Goal: Book appointment/travel/reservation

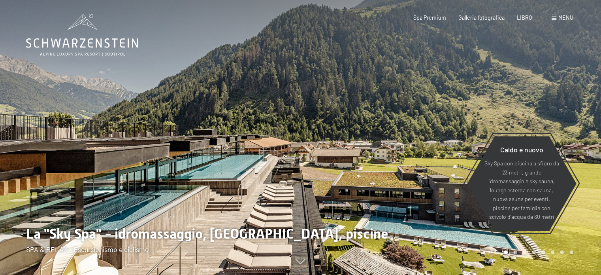
click at [565, 17] on font "menu" at bounding box center [566, 17] width 15 height 7
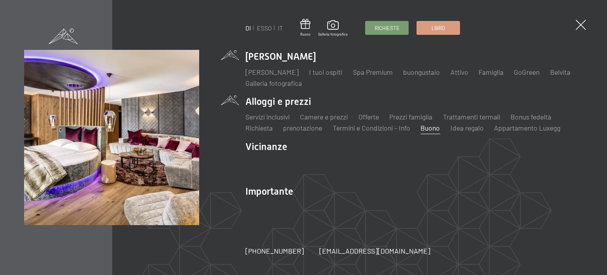
click at [428, 129] on font "Buono" at bounding box center [430, 127] width 19 height 9
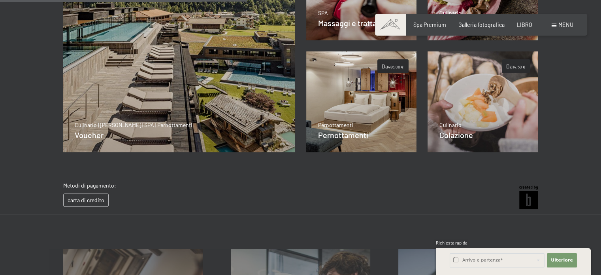
scroll to position [294, 0]
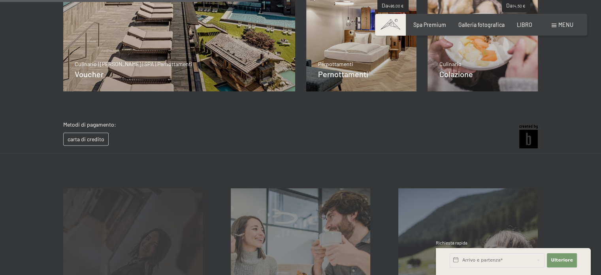
click at [123, 234] on div "Idea regalo Saperne di più" at bounding box center [133, 258] width 168 height 140
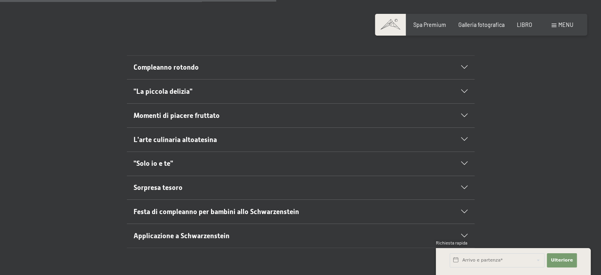
scroll to position [435, 0]
click at [197, 158] on h2 ""Solo io e te"" at bounding box center [284, 163] width 300 height 10
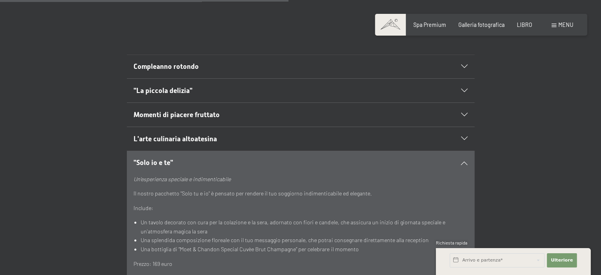
click at [210, 158] on h2 ""Solo io e te"" at bounding box center [284, 163] width 300 height 10
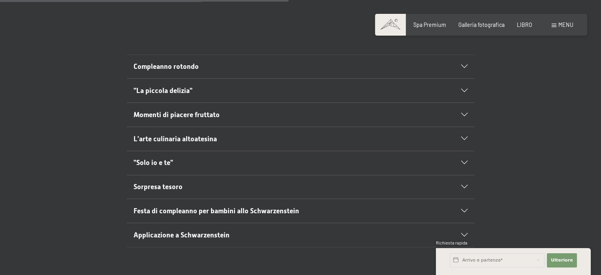
click at [207, 231] on font "Applicazione a Schwarzenstein" at bounding box center [182, 235] width 96 height 8
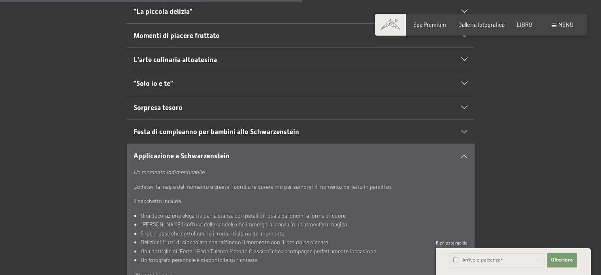
scroll to position [553, 0]
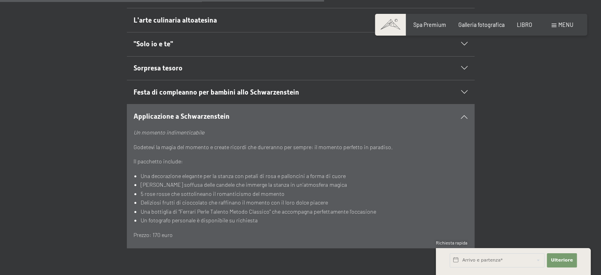
click at [202, 104] on div "Applicazione a Schwarzenstein" at bounding box center [301, 116] width 334 height 24
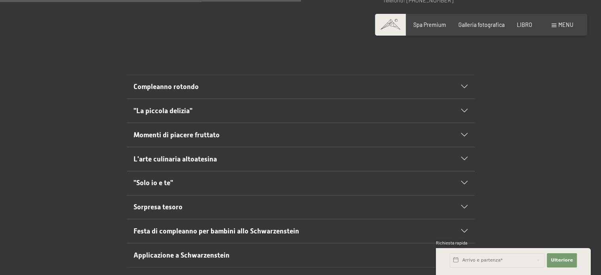
scroll to position [395, 0]
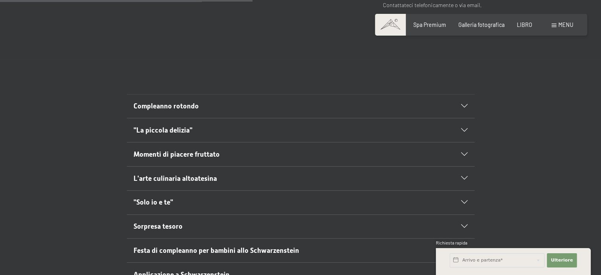
click at [191, 102] on font "Compleanno rotondo" at bounding box center [166, 106] width 65 height 8
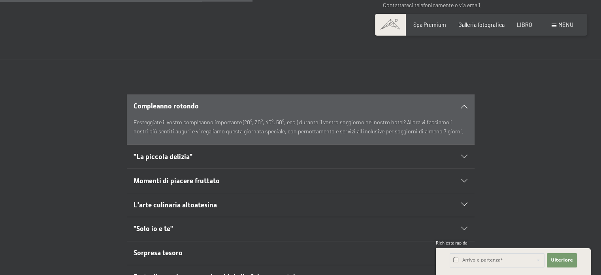
click at [191, 102] on font "Compleanno rotondo" at bounding box center [166, 106] width 65 height 8
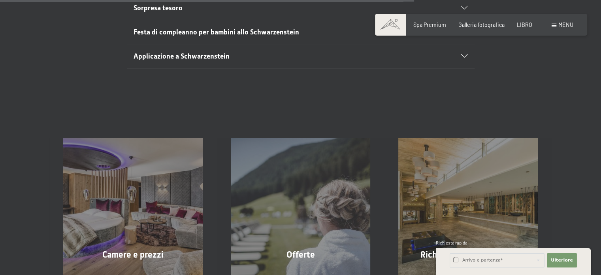
scroll to position [672, 0]
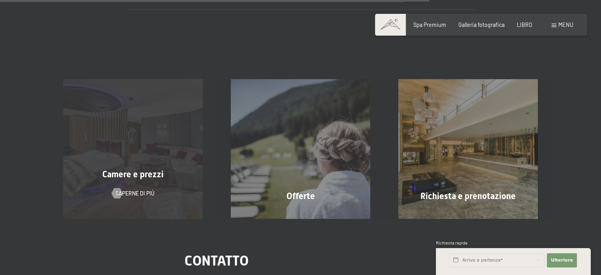
click at [182, 147] on div "Camere e prezzi Saperne di più" at bounding box center [133, 149] width 168 height 140
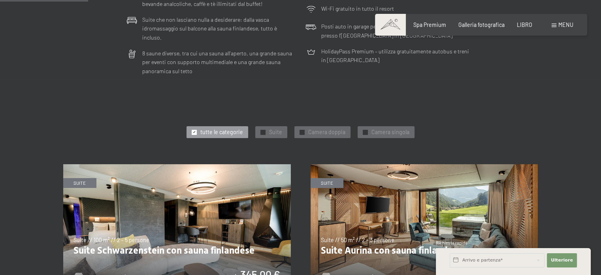
scroll to position [356, 0]
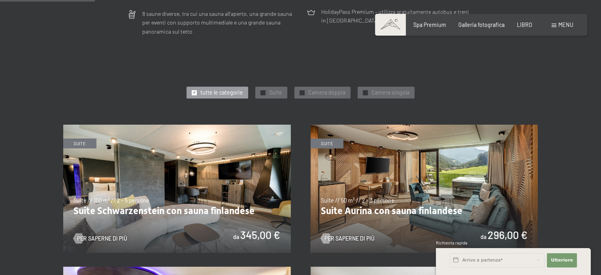
click at [436, 151] on img at bounding box center [425, 189] width 228 height 128
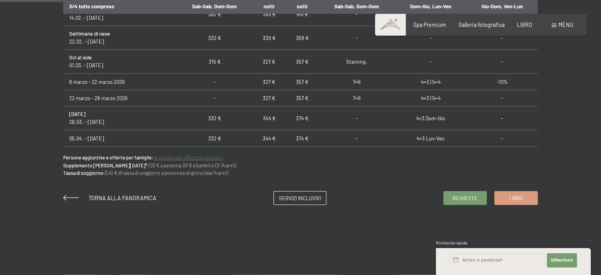
scroll to position [514, 0]
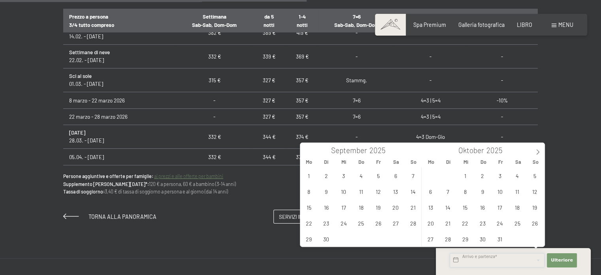
click at [508, 255] on input "text" at bounding box center [497, 260] width 95 height 14
click at [536, 151] on icon at bounding box center [538, 152] width 6 height 6
type input "2026"
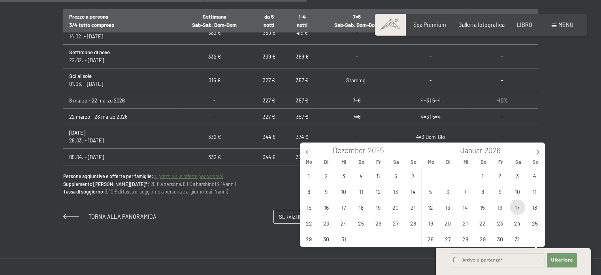
click at [519, 209] on span "17" at bounding box center [517, 206] width 15 height 15
click at [532, 208] on span "18" at bounding box center [534, 206] width 15 height 15
type input "[DATE] - So. [DATE]"
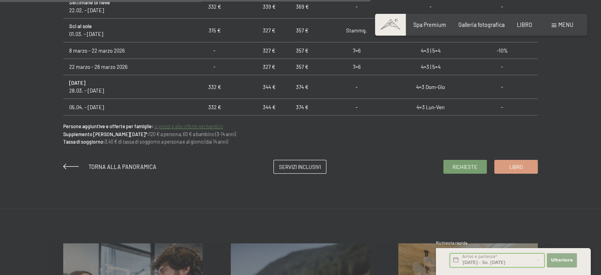
scroll to position [633, 0]
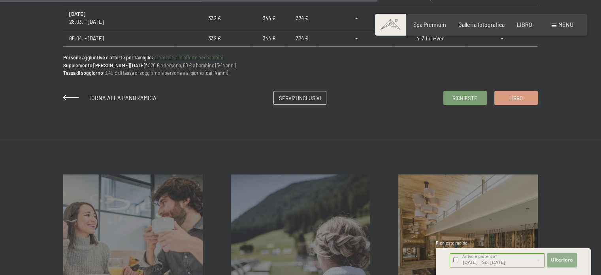
click at [574, 262] on button "Ulteriore Nascondi i campi dell'indirizzo" at bounding box center [562, 260] width 30 height 14
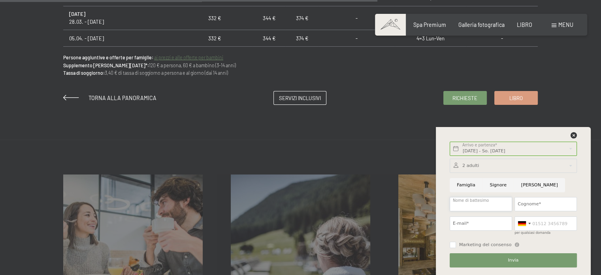
click at [480, 202] on input "Nome di battesimo" at bounding box center [481, 204] width 62 height 14
click at [582, 134] on div "[DATE] - So. [DATE] Arrivo e partenza* 1 Nacht Ulteriore Nascondi i campi dell'…" at bounding box center [513, 201] width 155 height 148
click at [571, 133] on icon at bounding box center [574, 135] width 6 height 6
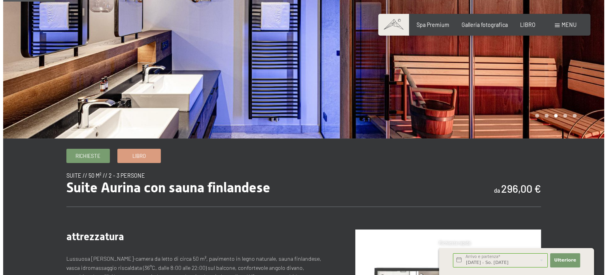
scroll to position [0, 0]
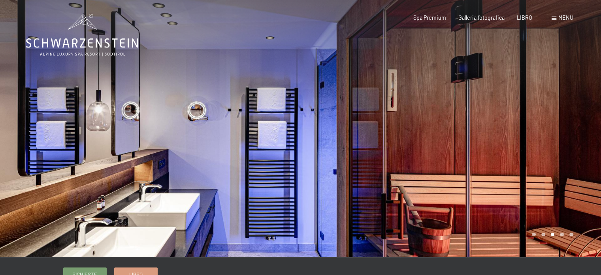
click at [372, 142] on div at bounding box center [451, 128] width 301 height 257
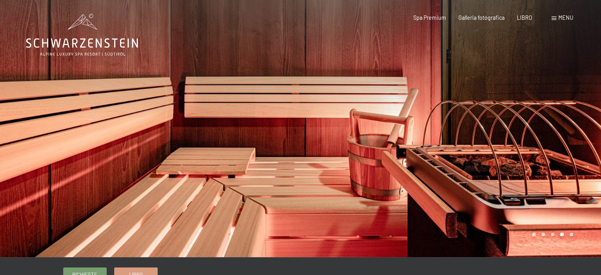
click at [411, 142] on div at bounding box center [451, 128] width 301 height 257
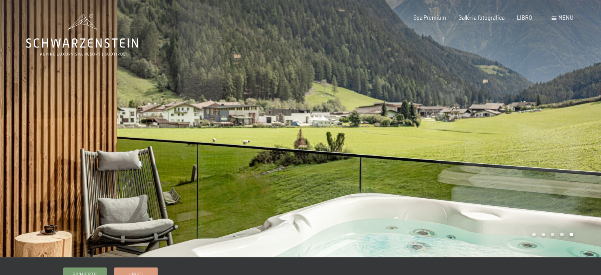
click at [413, 142] on div at bounding box center [451, 128] width 301 height 257
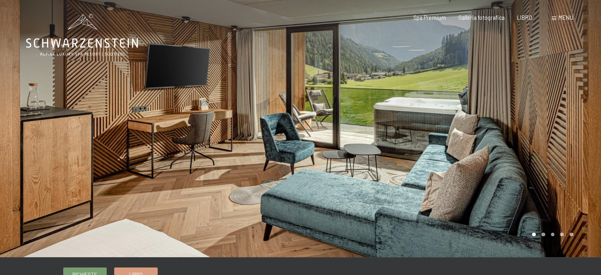
click at [413, 142] on div at bounding box center [451, 128] width 301 height 257
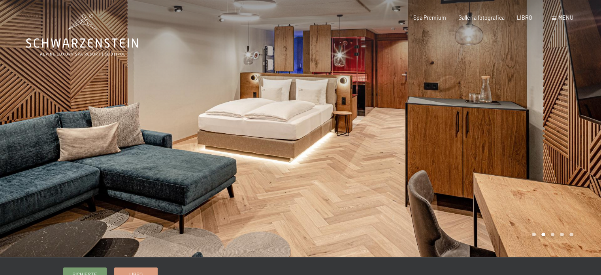
click at [413, 142] on div at bounding box center [451, 128] width 301 height 257
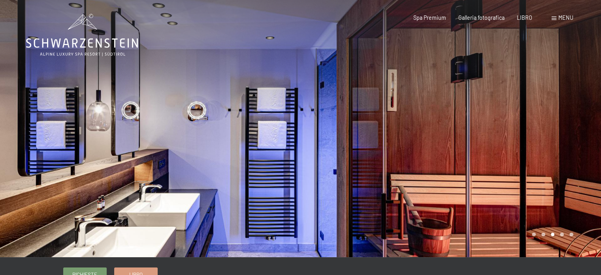
click at [413, 142] on div at bounding box center [451, 128] width 301 height 257
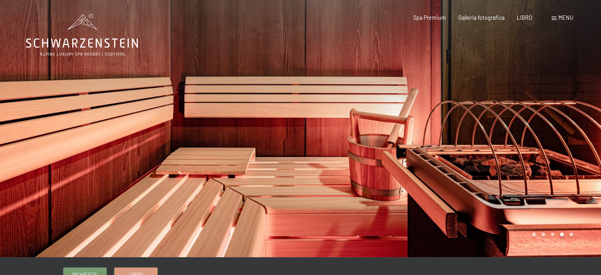
click at [413, 142] on div at bounding box center [451, 128] width 301 height 257
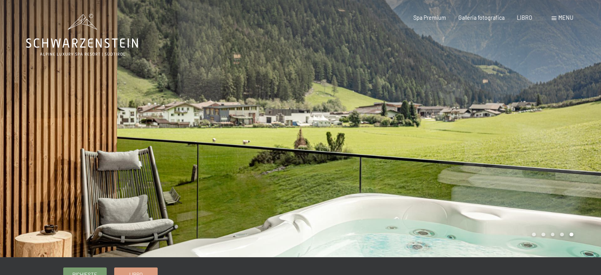
click at [413, 142] on div at bounding box center [451, 128] width 301 height 257
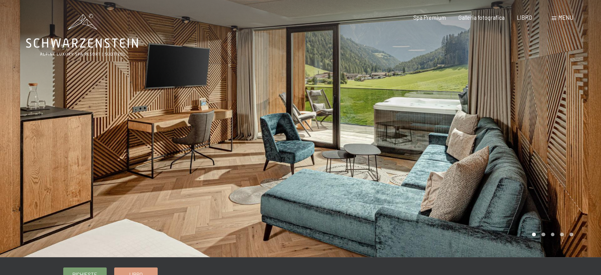
click at [413, 142] on div at bounding box center [451, 128] width 301 height 257
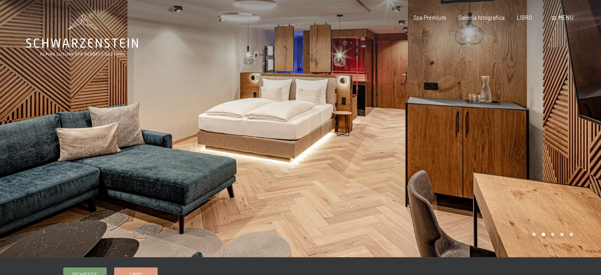
click at [413, 142] on div at bounding box center [451, 128] width 301 height 257
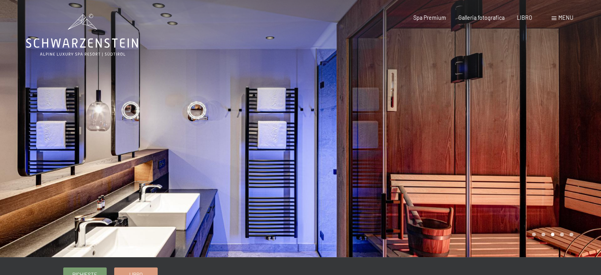
click at [413, 142] on div at bounding box center [451, 128] width 301 height 257
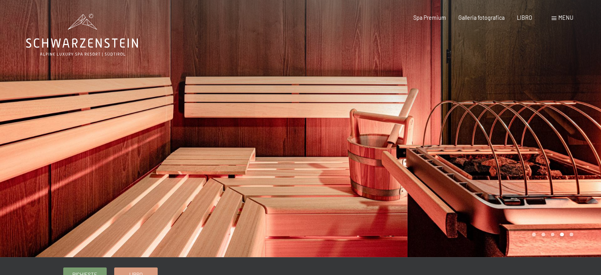
click at [413, 142] on div at bounding box center [451, 128] width 301 height 257
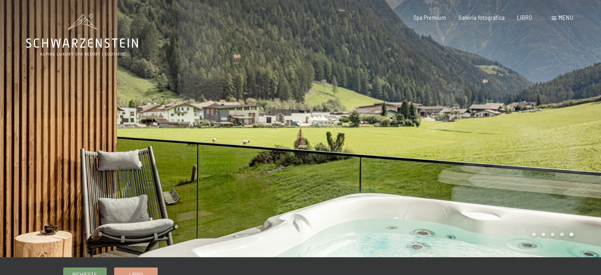
click at [413, 142] on div at bounding box center [451, 128] width 301 height 257
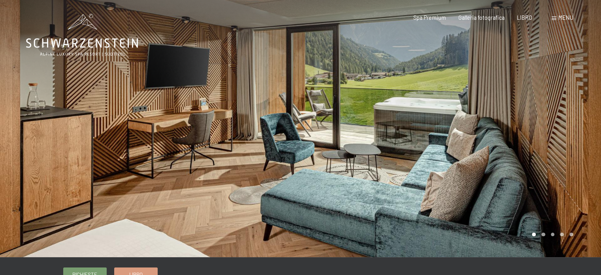
click at [413, 142] on div at bounding box center [451, 128] width 301 height 257
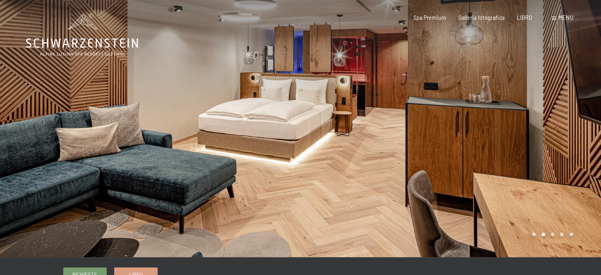
click at [413, 142] on div at bounding box center [451, 128] width 301 height 257
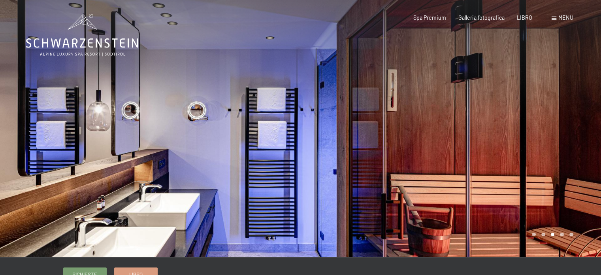
click at [413, 142] on div at bounding box center [451, 128] width 301 height 257
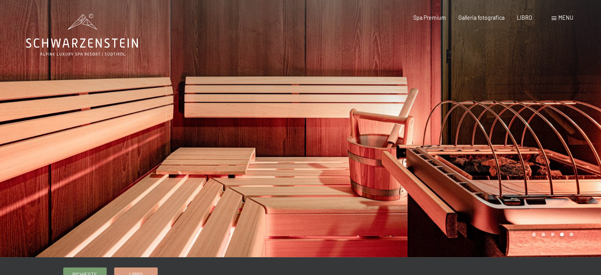
click at [413, 142] on div at bounding box center [451, 128] width 301 height 257
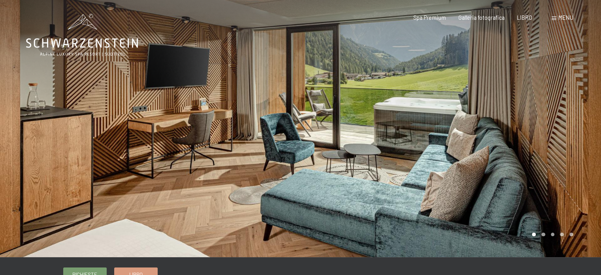
click at [413, 142] on div at bounding box center [451, 128] width 301 height 257
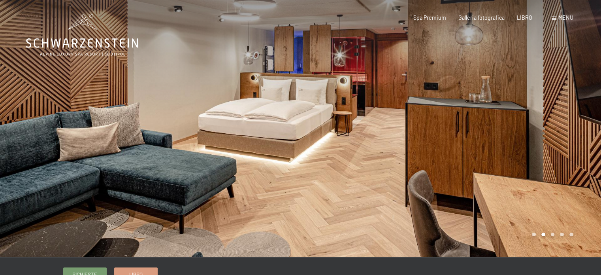
click at [413, 142] on div at bounding box center [451, 128] width 301 height 257
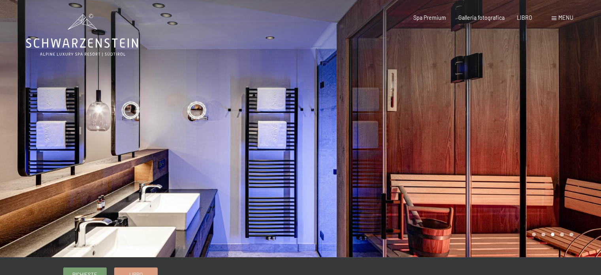
click at [561, 30] on div at bounding box center [451, 128] width 301 height 257
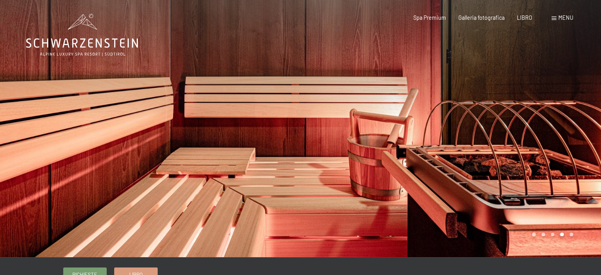
click at [560, 19] on font "menu" at bounding box center [566, 17] width 15 height 7
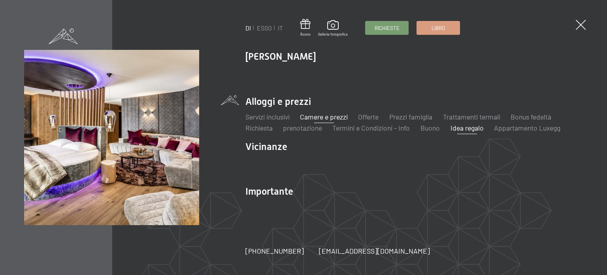
click at [471, 129] on font "Idea regalo" at bounding box center [467, 127] width 33 height 9
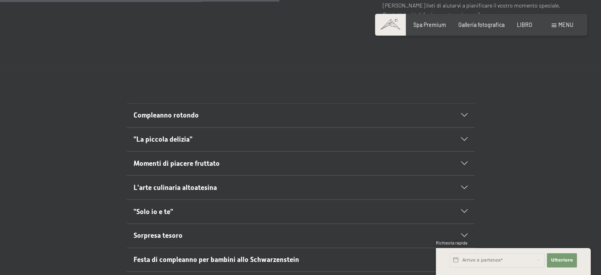
scroll to position [435, 0]
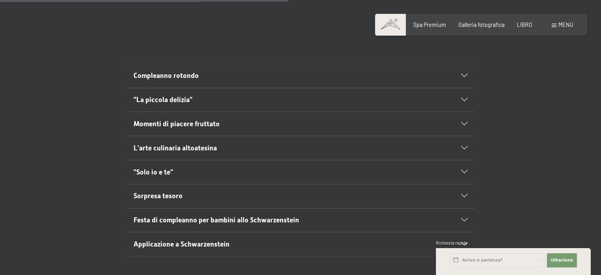
click at [196, 191] on h2 "Sorpresa tesoro" at bounding box center [284, 196] width 300 height 10
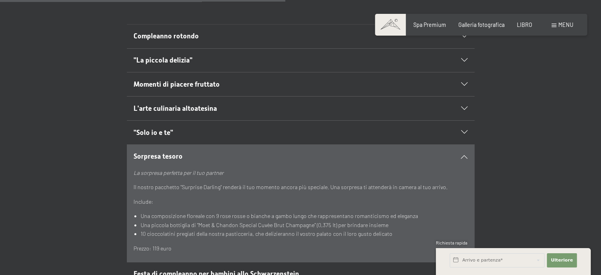
click at [194, 151] on h2 "Sorpresa tesoro" at bounding box center [284, 156] width 300 height 10
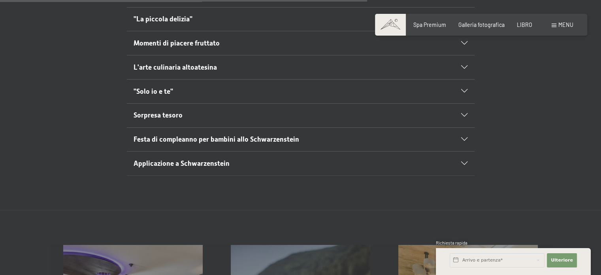
scroll to position [553, 0]
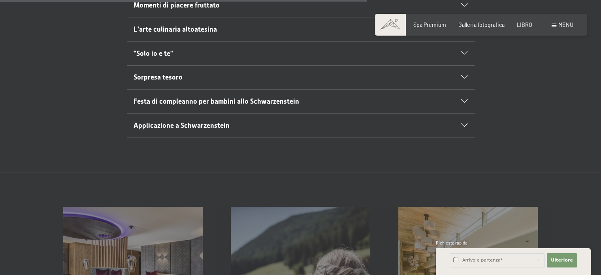
click at [239, 114] on div "Applicazione a Schwarzenstein" at bounding box center [301, 125] width 334 height 24
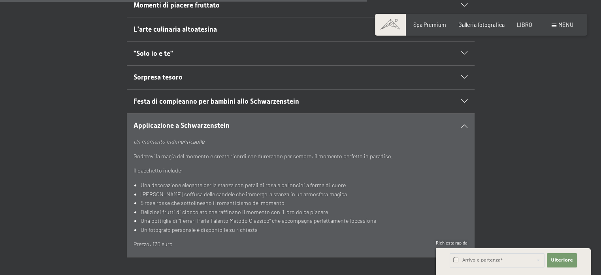
click at [240, 113] on div "Applicazione a Schwarzenstein" at bounding box center [301, 125] width 334 height 24
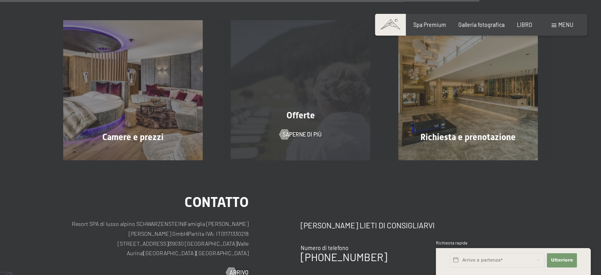
scroll to position [751, 0]
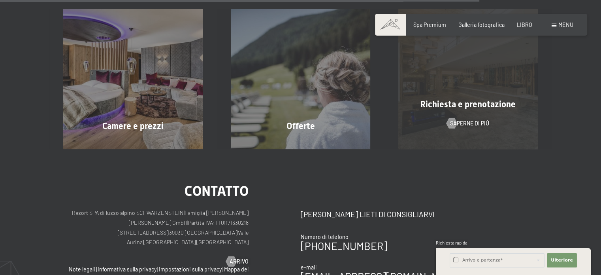
click at [438, 69] on div "Richiesta e prenotazione Saperne di più" at bounding box center [468, 79] width 168 height 140
